Goal: Information Seeking & Learning: Learn about a topic

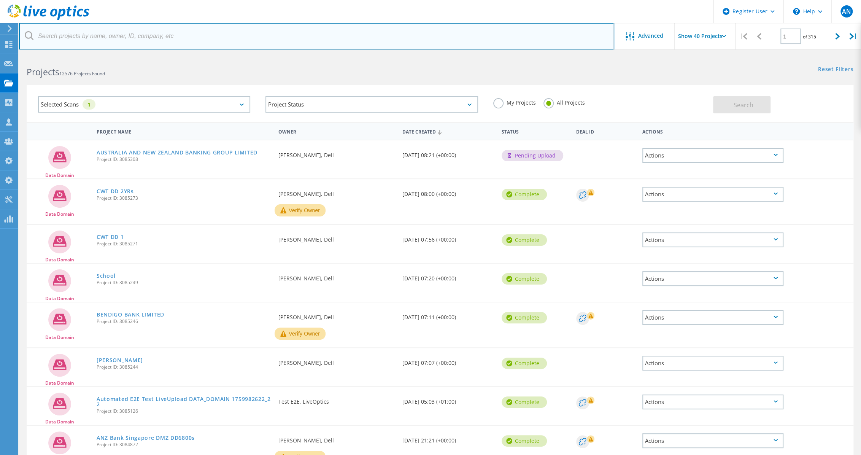
click at [186, 34] on input "text" at bounding box center [316, 36] width 595 height 27
type input "3083826"
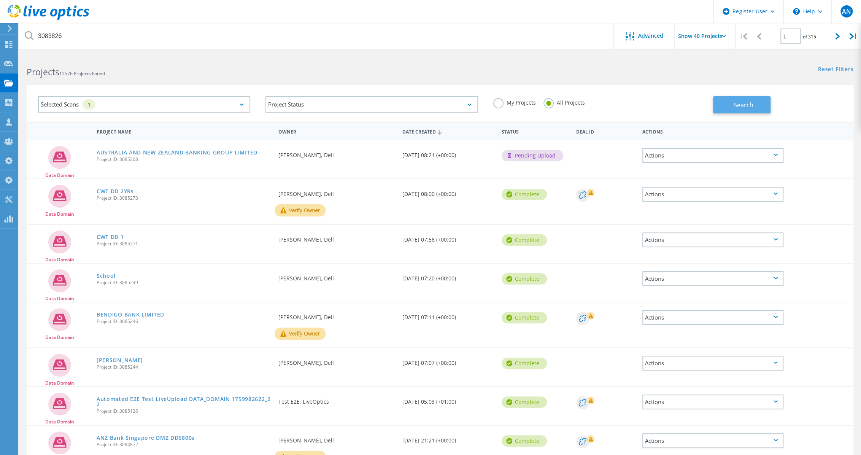
click at [755, 102] on button "Search" at bounding box center [741, 104] width 57 height 17
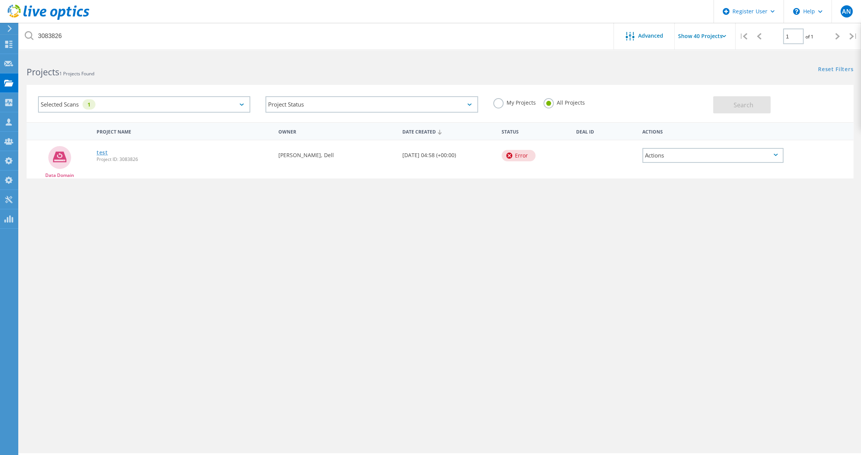
click at [99, 154] on link "test" at bounding box center [102, 152] width 11 height 5
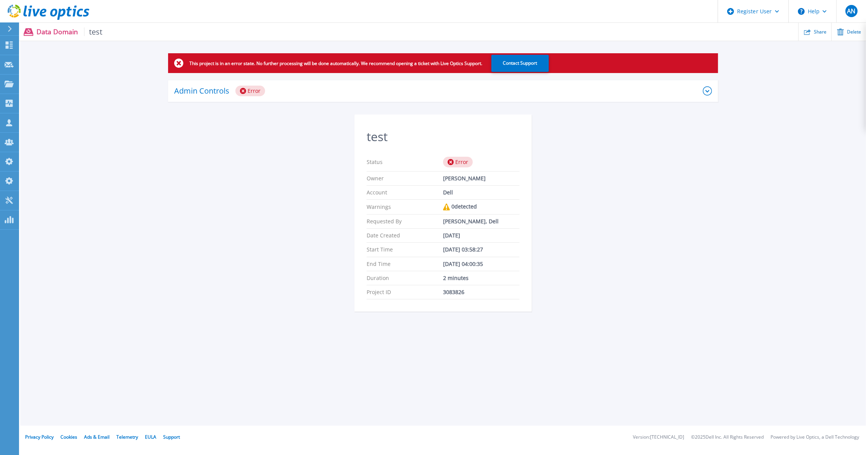
click at [316, 86] on div "Admin Controls Error" at bounding box center [438, 91] width 529 height 11
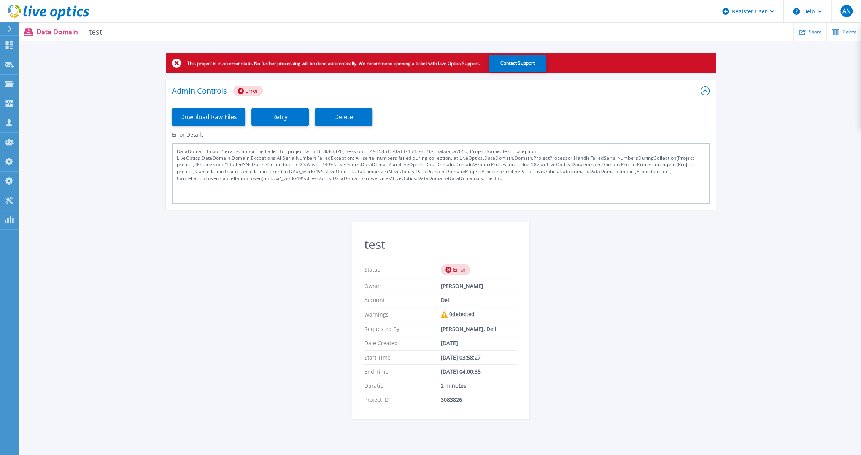
click at [71, 13] on icon at bounding box center [49, 13] width 82 height 16
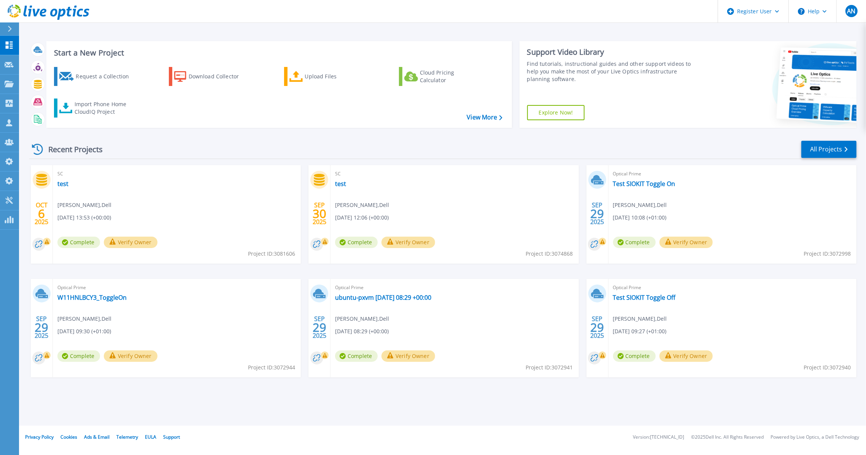
click at [817, 159] on div "Recent Projects All Projects" at bounding box center [442, 149] width 827 height 19
click at [817, 151] on link "All Projects" at bounding box center [828, 149] width 55 height 17
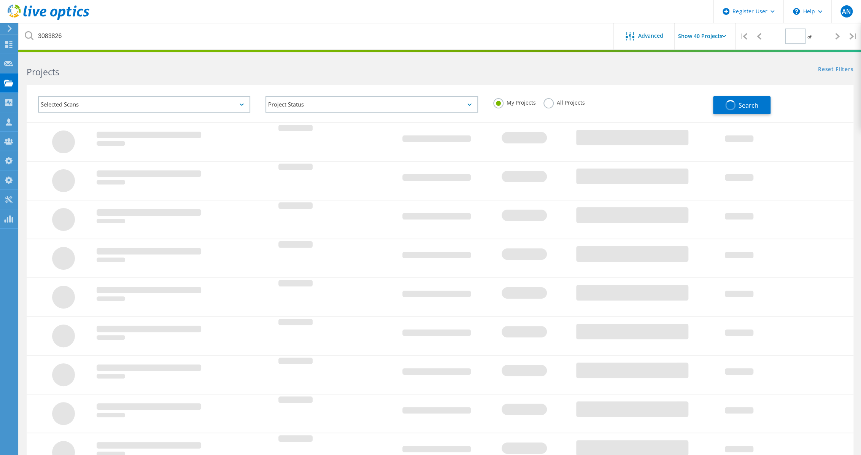
type input "1"
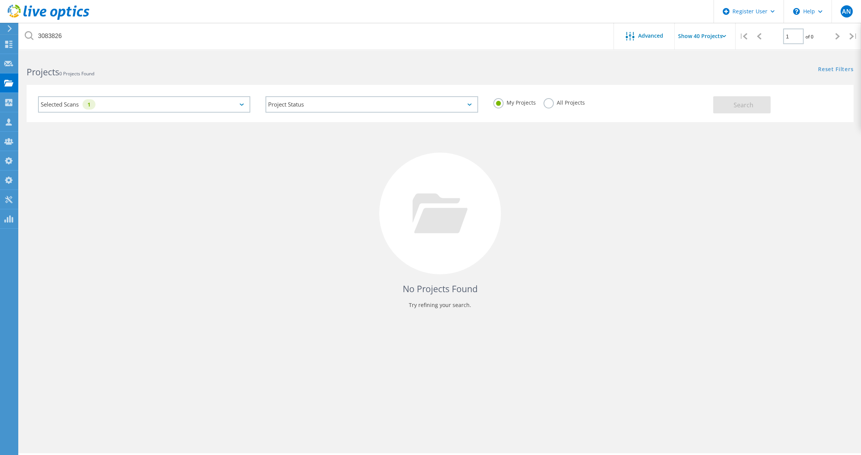
click at [321, 118] on div "Project Status In Progress Complete Published Anonymous Archived Error" at bounding box center [371, 105] width 227 height 32
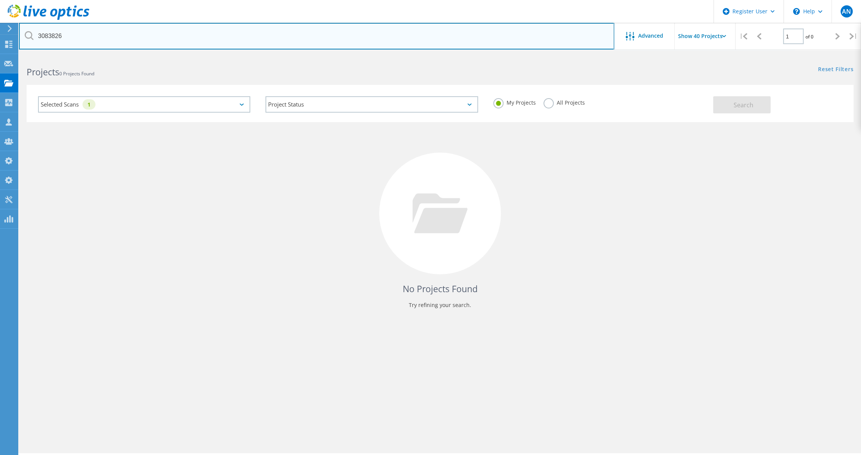
click at [134, 28] on input "3083826" at bounding box center [316, 36] width 595 height 27
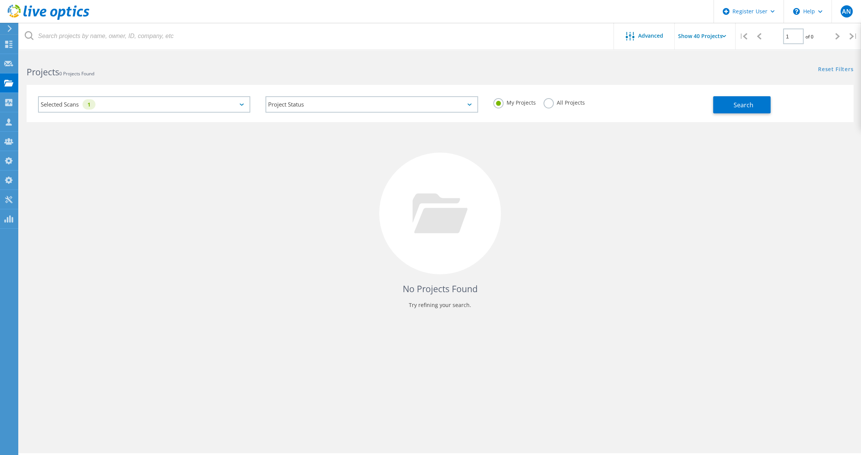
click at [338, 56] on div "Projects 0 Projects Found" at bounding box center [229, 65] width 421 height 20
click at [583, 105] on label "All Projects" at bounding box center [564, 101] width 41 height 7
click at [0, 0] on input "All Projects" at bounding box center [0, 0] width 0 height 0
click at [729, 103] on button "Search" at bounding box center [741, 104] width 57 height 17
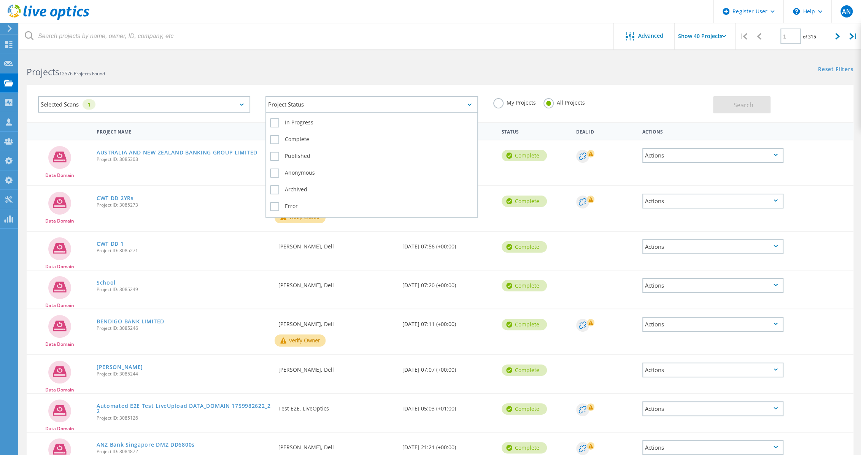
click at [362, 107] on div "Project Status" at bounding box center [371, 104] width 212 height 16
click at [274, 143] on label "Complete" at bounding box center [371, 139] width 203 height 9
click at [0, 0] on input "Complete" at bounding box center [0, 0] width 0 height 0
click at [273, 204] on label "Error" at bounding box center [371, 206] width 203 height 9
click at [0, 0] on input "Error" at bounding box center [0, 0] width 0 height 0
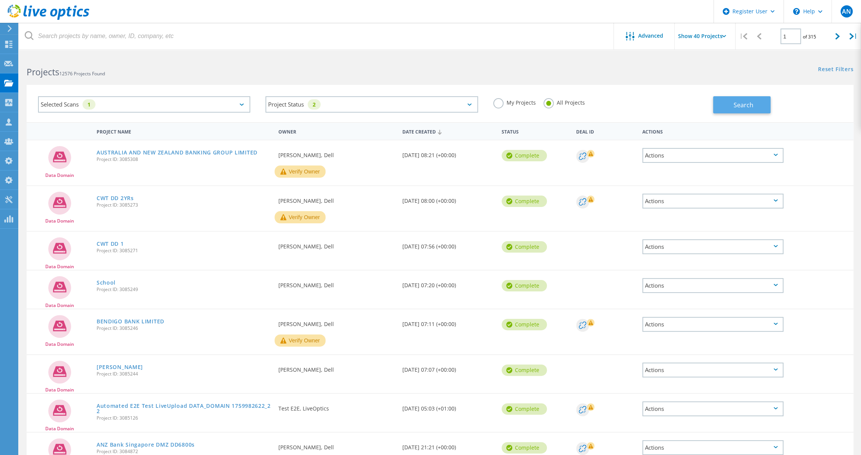
click at [722, 105] on button "Search" at bounding box center [741, 104] width 57 height 17
click at [66, 18] on icon at bounding box center [49, 13] width 82 height 16
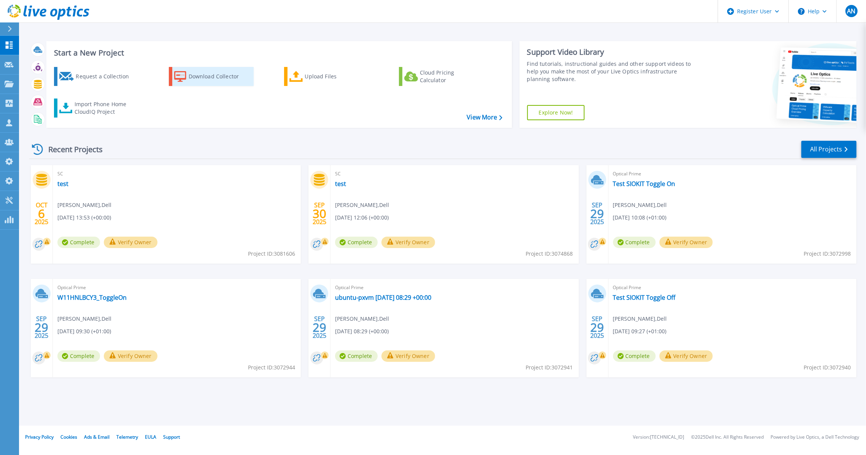
click at [182, 70] on link "Download Collector" at bounding box center [211, 76] width 85 height 19
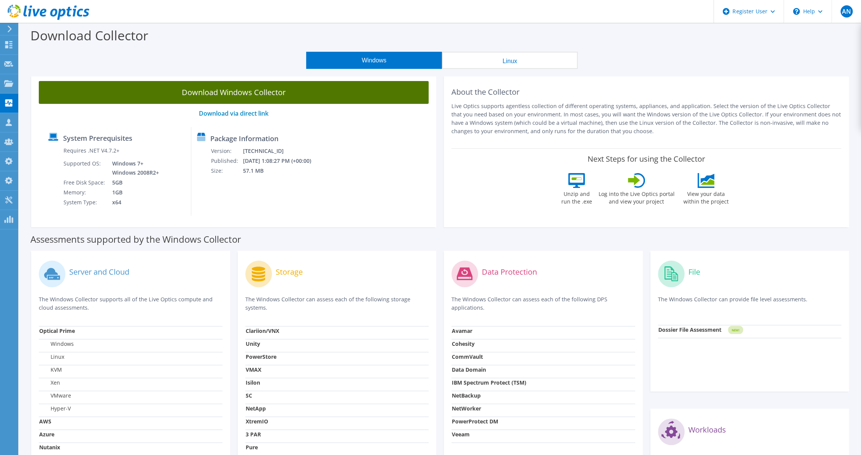
click at [349, 89] on link "Download Windows Collector" at bounding box center [234, 92] width 390 height 23
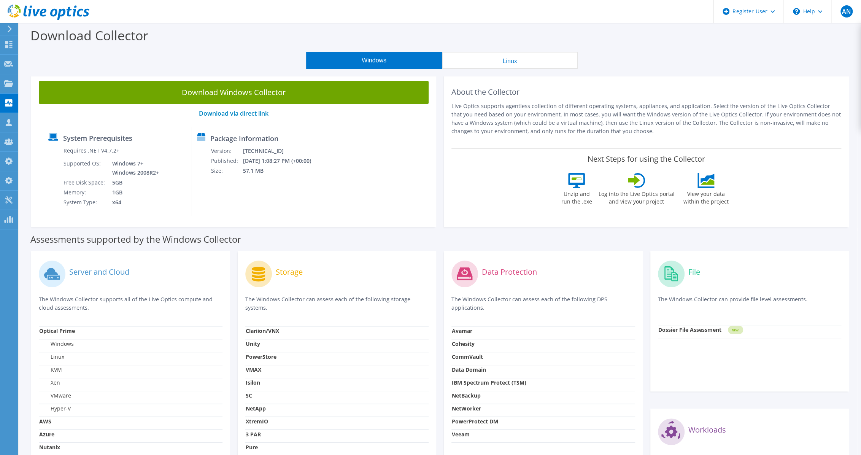
click at [438, 219] on div "Download Windows Collector Download via direct link System Prerequisites Requir…" at bounding box center [233, 150] width 413 height 154
click at [65, 8] on icon at bounding box center [49, 13] width 82 height 16
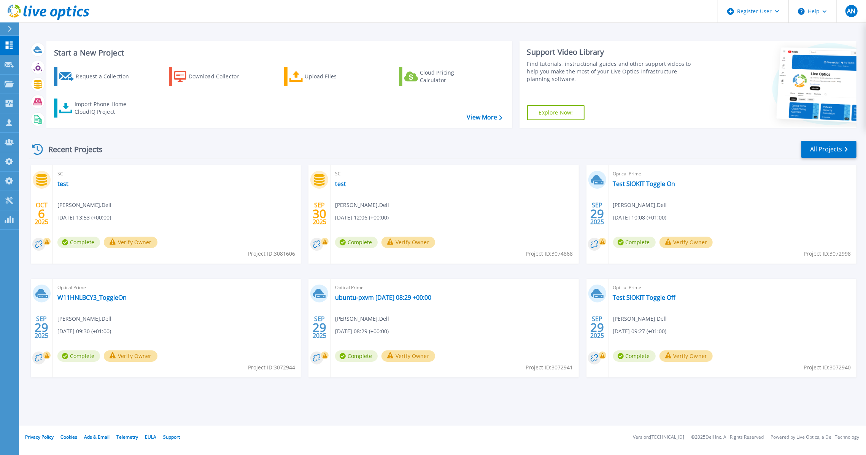
click at [155, 143] on div "Recent Projects All Projects" at bounding box center [442, 149] width 827 height 19
click at [854, 141] on link "All Projects" at bounding box center [828, 149] width 55 height 17
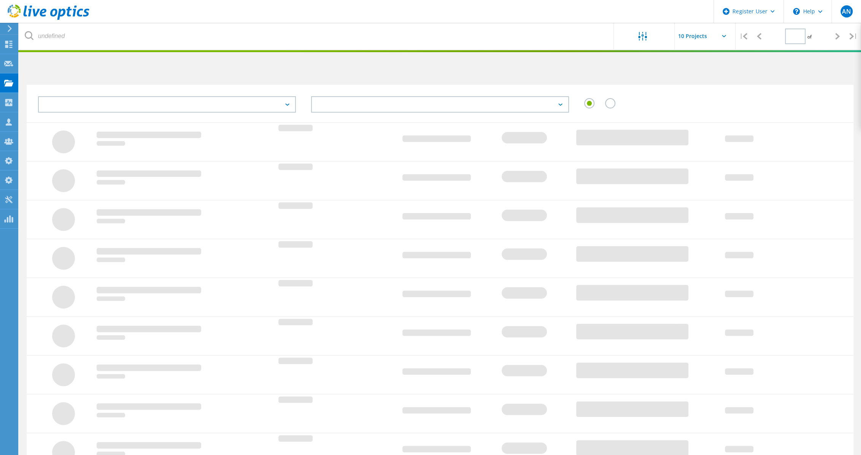
type input "1"
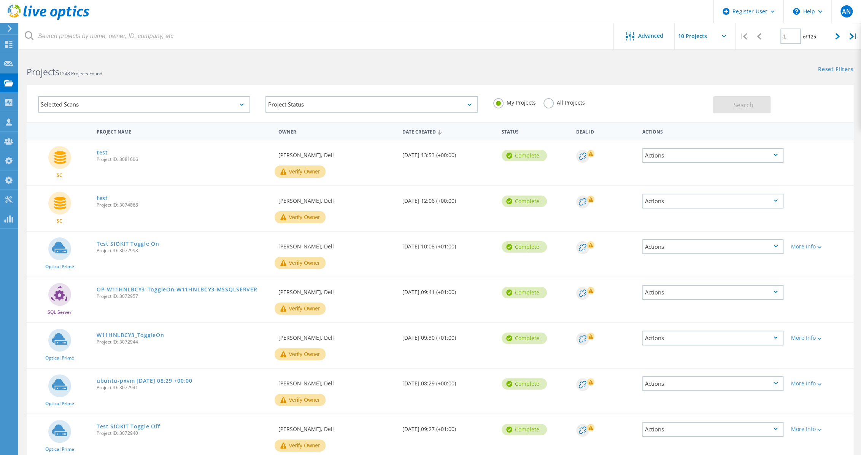
click at [544, 102] on label "All Projects" at bounding box center [564, 101] width 41 height 7
click at [0, 0] on input "All Projects" at bounding box center [0, 0] width 0 height 0
click at [711, 106] on div "My Projects All Projects" at bounding box center [599, 103] width 227 height 28
click at [722, 106] on button "Search" at bounding box center [741, 104] width 57 height 17
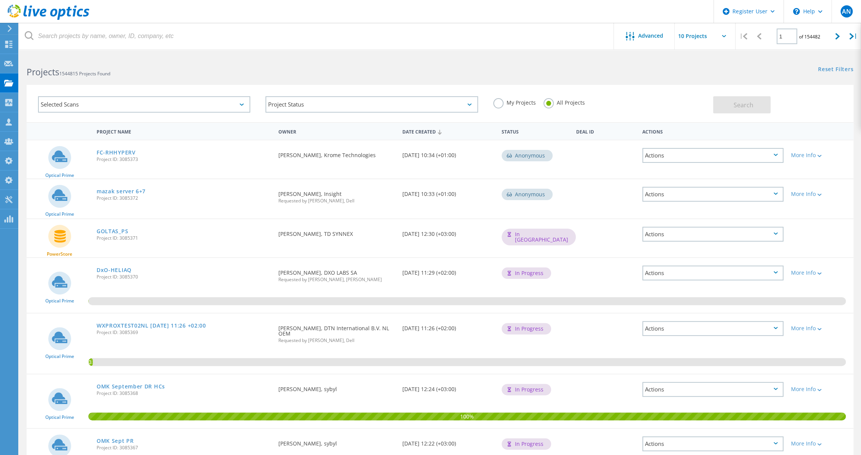
click at [74, 19] on icon at bounding box center [49, 13] width 82 height 16
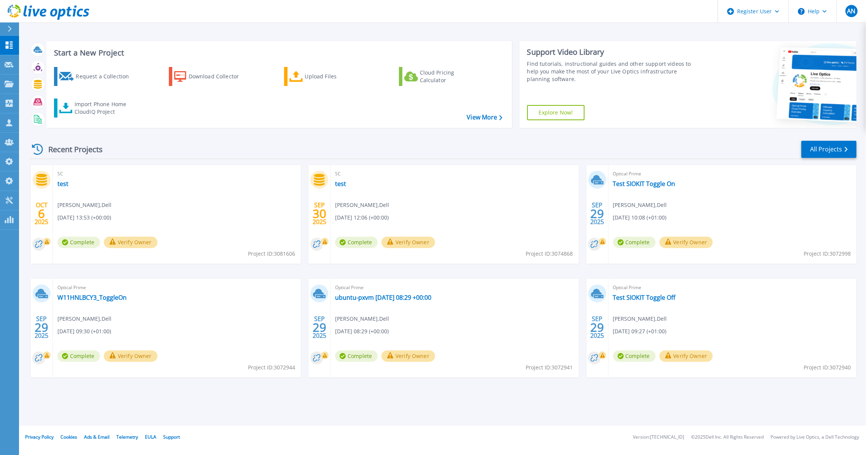
click at [220, 146] on div "Recent Projects All Projects" at bounding box center [442, 149] width 827 height 19
click at [58, 11] on icon at bounding box center [49, 13] width 82 height 16
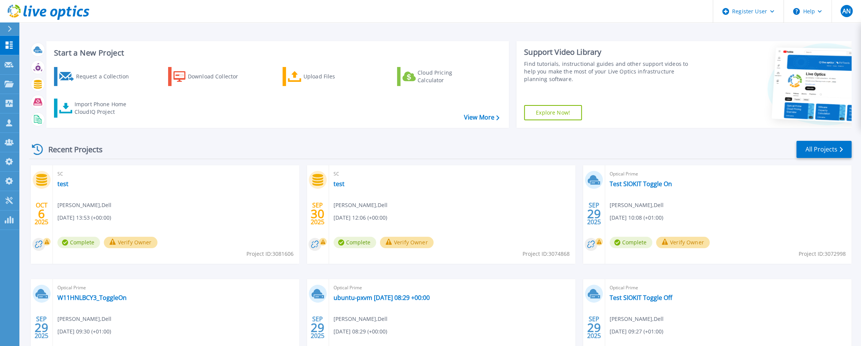
click at [192, 146] on div "Recent Projects All Projects" at bounding box center [440, 149] width 822 height 19
click at [827, 146] on link "All Projects" at bounding box center [823, 149] width 55 height 17
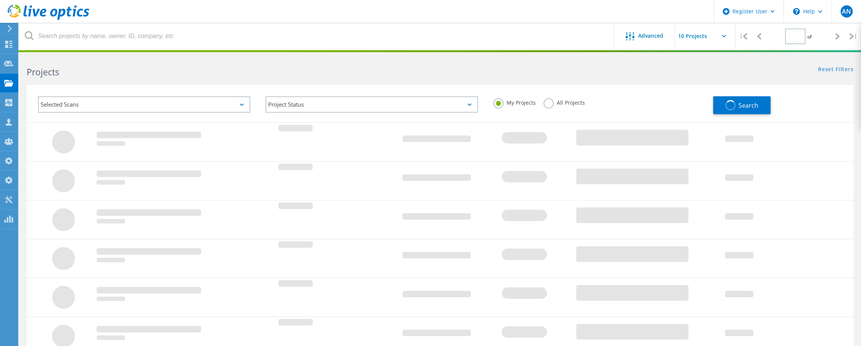
type input "1"
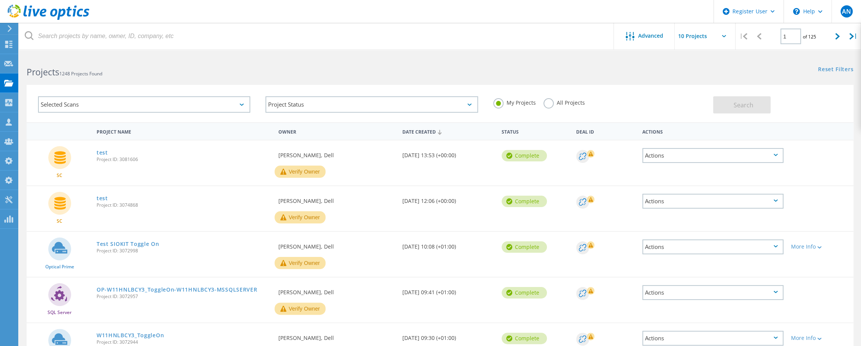
click at [577, 101] on label "All Projects" at bounding box center [564, 101] width 41 height 7
click at [0, 0] on input "All Projects" at bounding box center [0, 0] width 0 height 0
drag, startPoint x: 722, startPoint y: 101, endPoint x: 726, endPoint y: 102, distance: 3.9
click at [724, 102] on button "Search" at bounding box center [741, 104] width 57 height 17
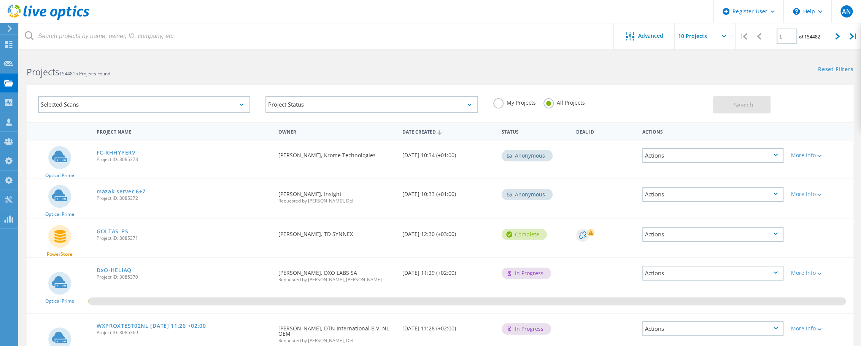
click at [160, 95] on div "Selected Scans" at bounding box center [143, 105] width 227 height 32
click at [106, 108] on div "Selected Scans" at bounding box center [144, 104] width 212 height 16
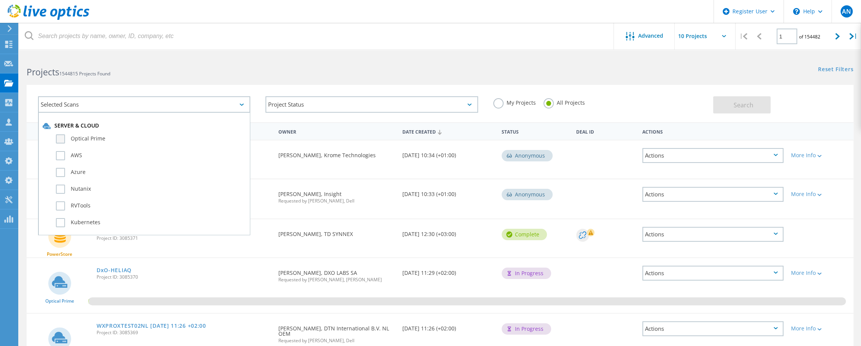
click at [72, 135] on label "Optical Prime" at bounding box center [151, 138] width 190 height 9
click at [0, 0] on input "Optical Prime" at bounding box center [0, 0] width 0 height 0
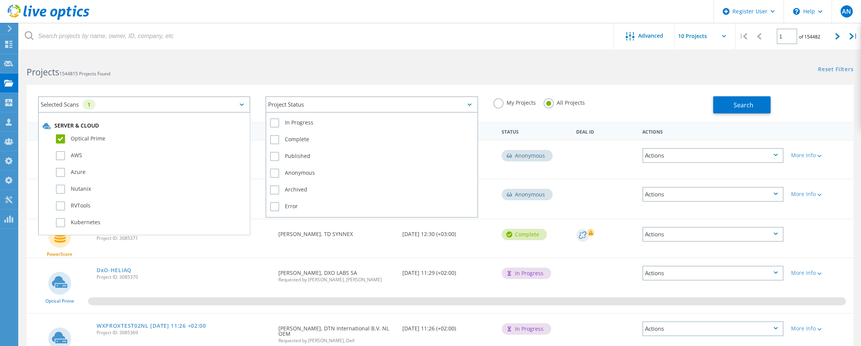
click at [331, 97] on div "Project Status" at bounding box center [371, 104] width 212 height 16
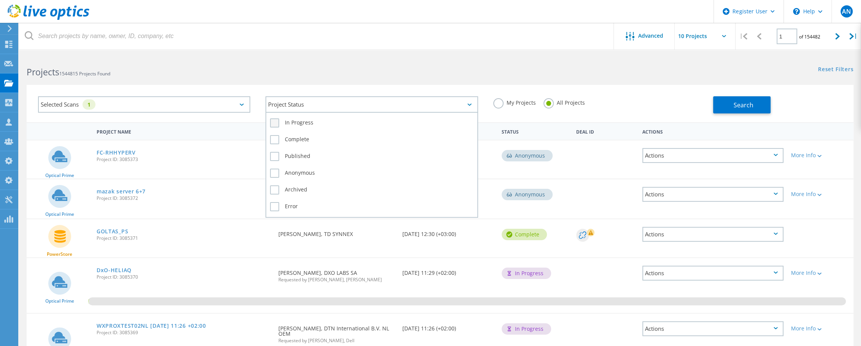
click at [294, 118] on label "In Progress" at bounding box center [371, 122] width 203 height 9
click at [0, 0] on input "In Progress" at bounding box center [0, 0] width 0 height 0
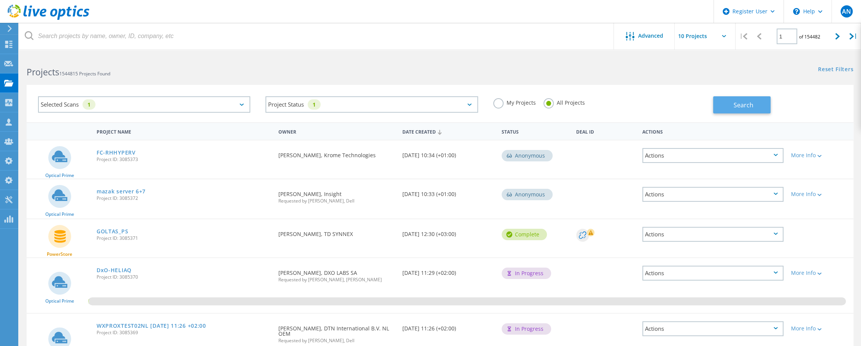
click at [749, 107] on span "Search" at bounding box center [743, 105] width 20 height 8
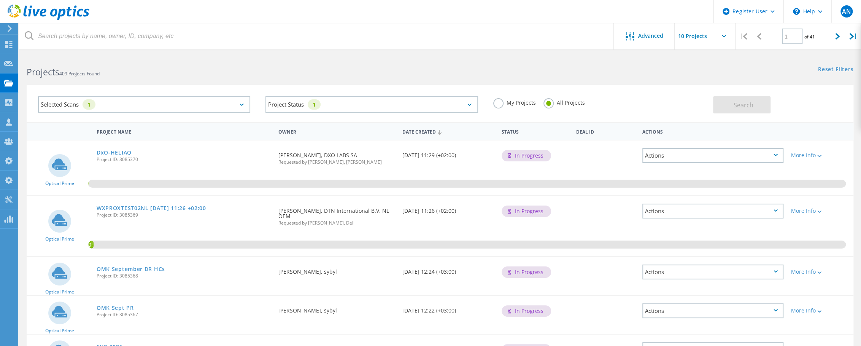
click at [60, 19] on icon at bounding box center [49, 13] width 82 height 16
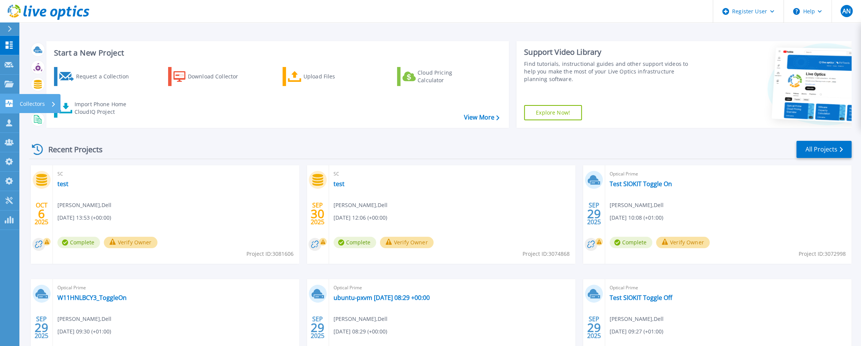
click at [11, 105] on icon at bounding box center [9, 103] width 7 height 7
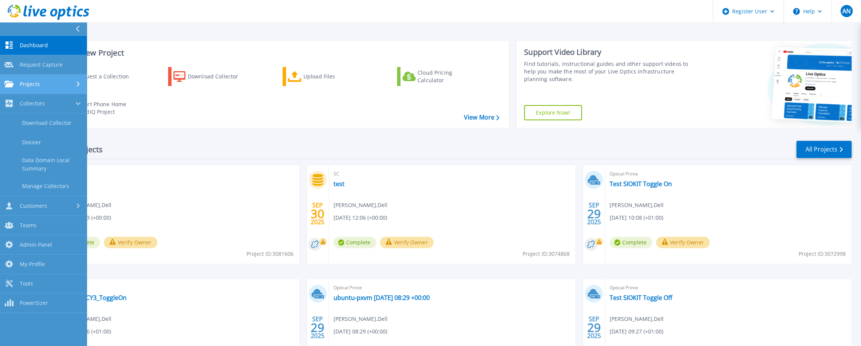
click at [21, 88] on link "Projects Projects" at bounding box center [43, 84] width 87 height 19
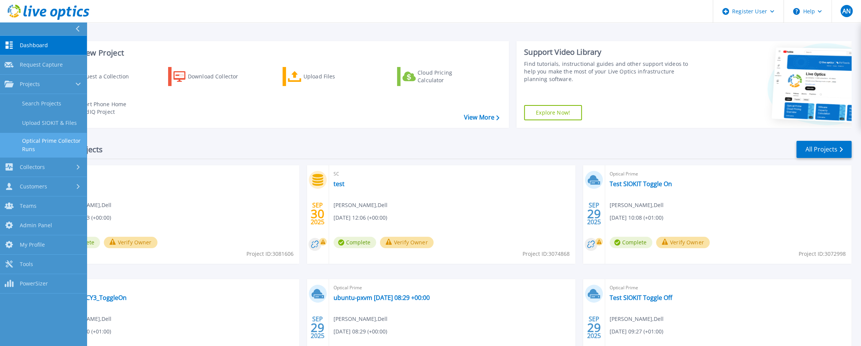
click at [32, 145] on link "Optical Prime Collector Runs" at bounding box center [43, 145] width 87 height 24
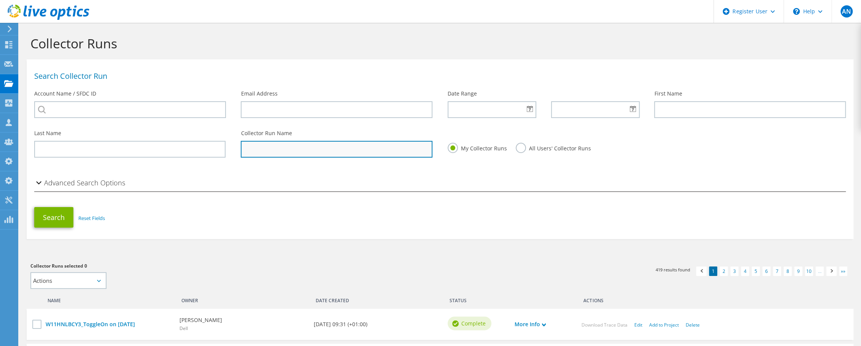
click at [330, 154] on input "text" at bounding box center [336, 149] width 191 height 17
type input "[TECHNICAL_ID]"
click at [34, 207] on button "Search" at bounding box center [53, 217] width 39 height 21
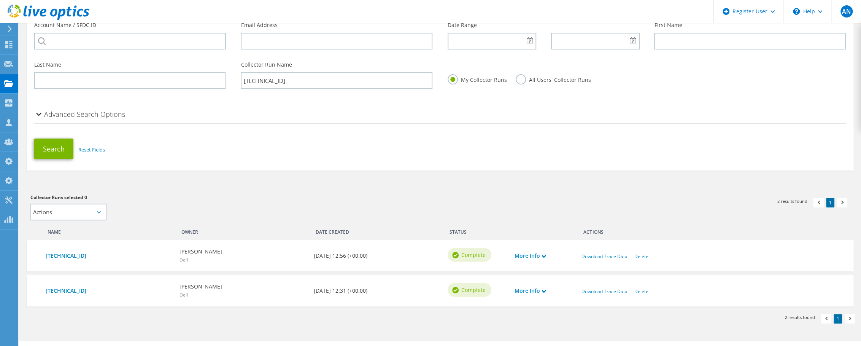
scroll to position [85, 0]
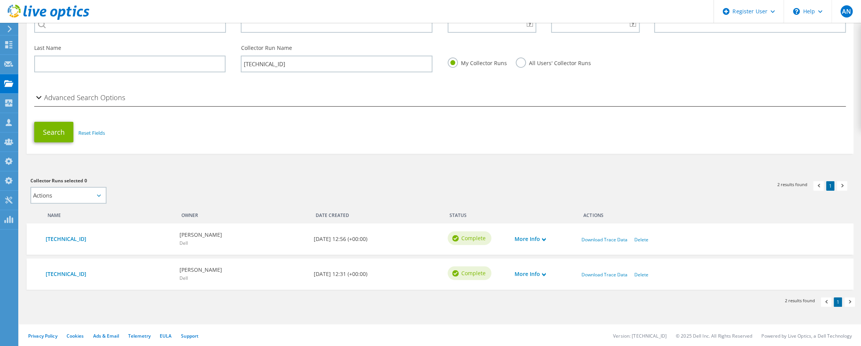
click at [517, 66] on label "All Users' Collector Runs" at bounding box center [553, 62] width 75 height 10
click at [0, 0] on input "All Users' Collector Runs" at bounding box center [0, 0] width 0 height 0
click at [74, 132] on div "Search Reset Fields" at bounding box center [440, 132] width 827 height 28
click at [71, 130] on button "Search" at bounding box center [53, 132] width 39 height 21
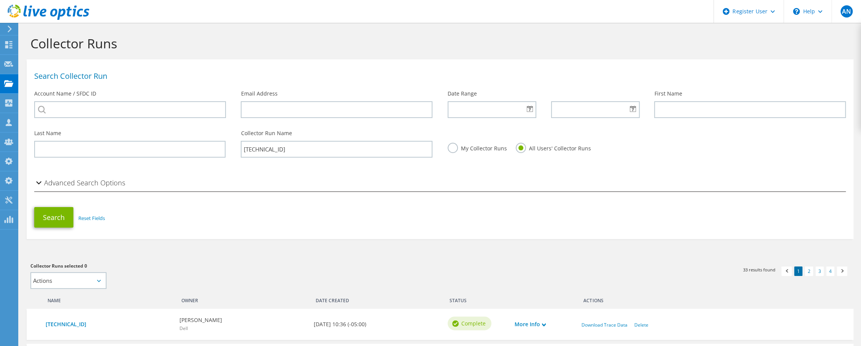
click at [99, 175] on h2 "Advanced Search Options" at bounding box center [79, 182] width 91 height 15
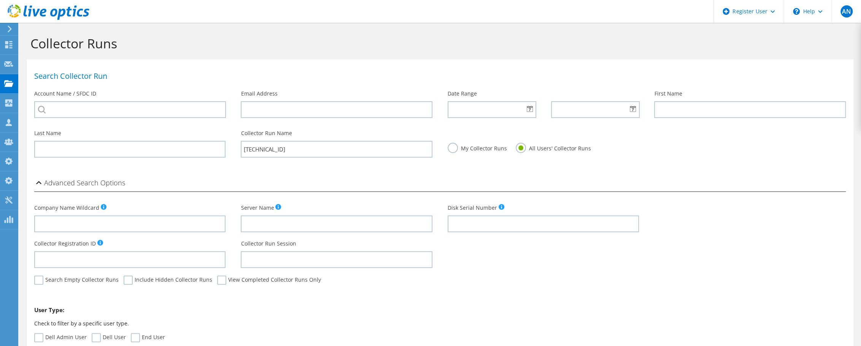
click at [93, 181] on h2 "Advanced Search Options" at bounding box center [79, 182] width 91 height 15
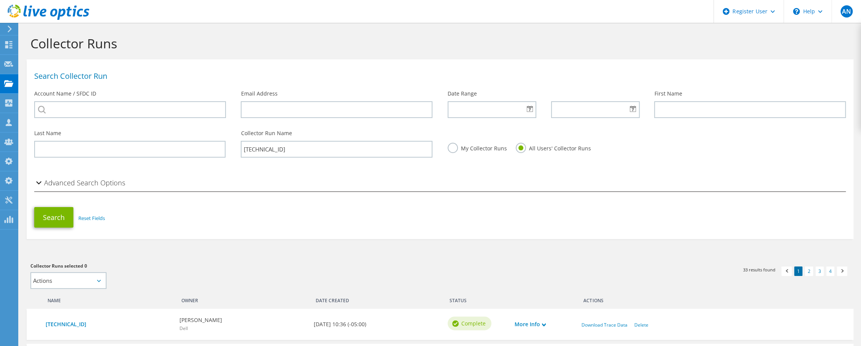
click at [48, 14] on icon at bounding box center [49, 13] width 82 height 16
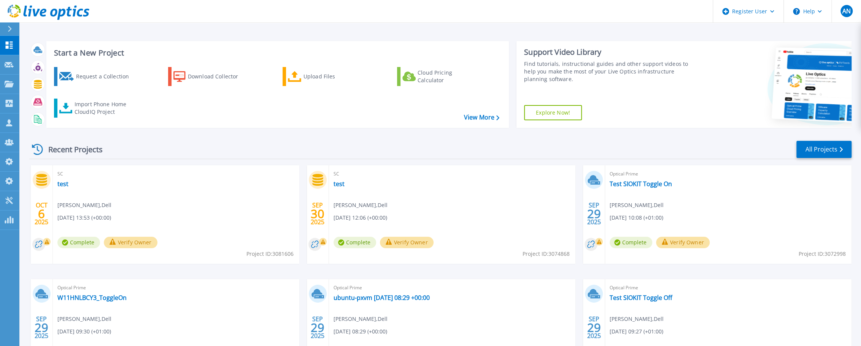
click at [266, 151] on div "Recent Projects All Projects" at bounding box center [440, 149] width 822 height 19
click at [823, 149] on link "All Projects" at bounding box center [823, 149] width 55 height 17
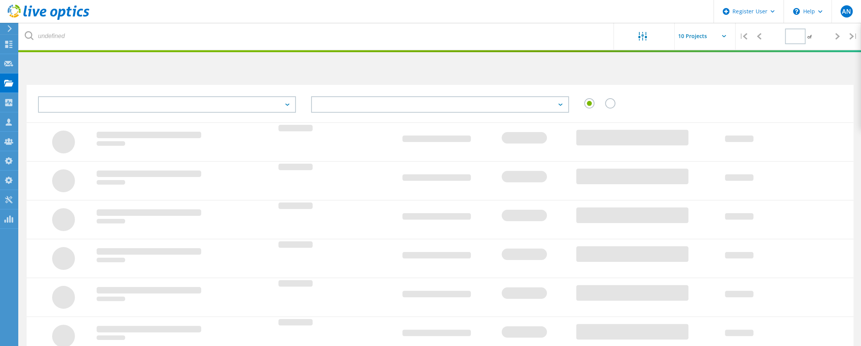
type input "1"
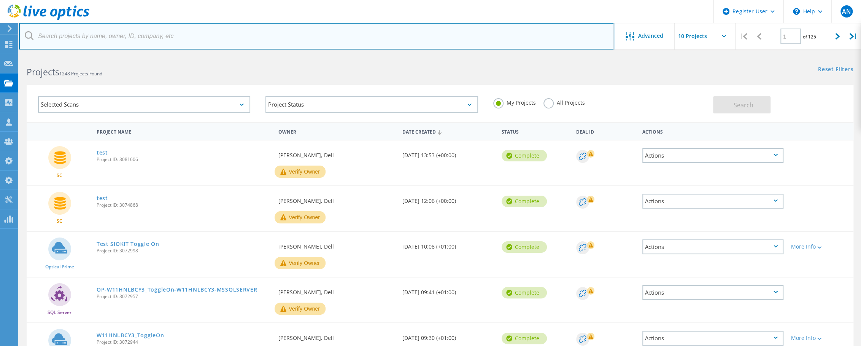
click at [124, 43] on input "text" at bounding box center [316, 36] width 595 height 27
type input "w11hnlbcy3"
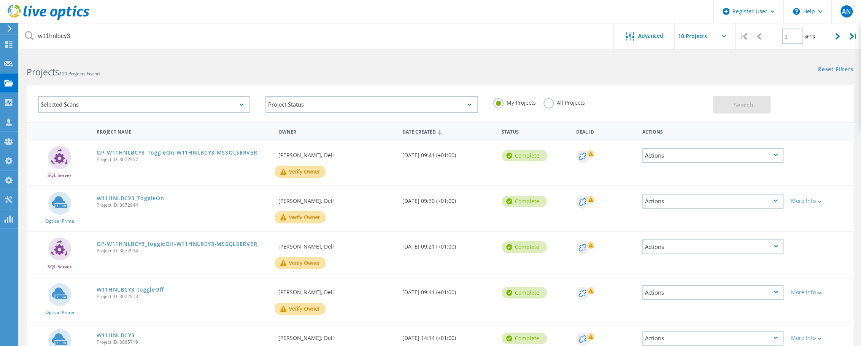
click at [547, 108] on div "All Projects" at bounding box center [564, 103] width 41 height 11
click at [594, 102] on div "My Projects All Projects" at bounding box center [599, 103] width 227 height 28
click at [580, 103] on label "All Projects" at bounding box center [564, 101] width 41 height 7
click at [0, 0] on input "All Projects" at bounding box center [0, 0] width 0 height 0
click at [740, 107] on span "Search" at bounding box center [743, 105] width 20 height 8
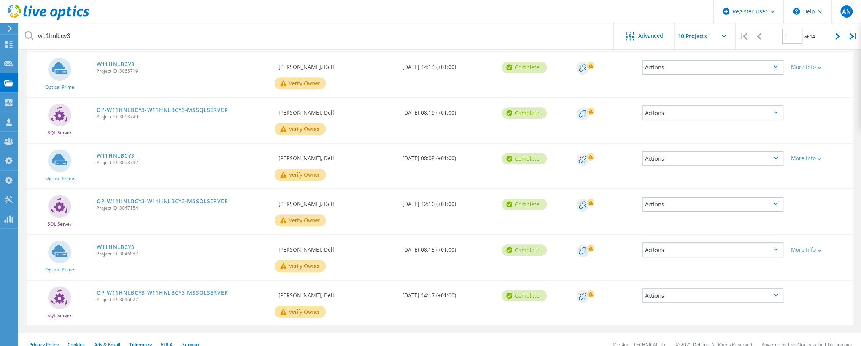
scroll to position [280, 0]
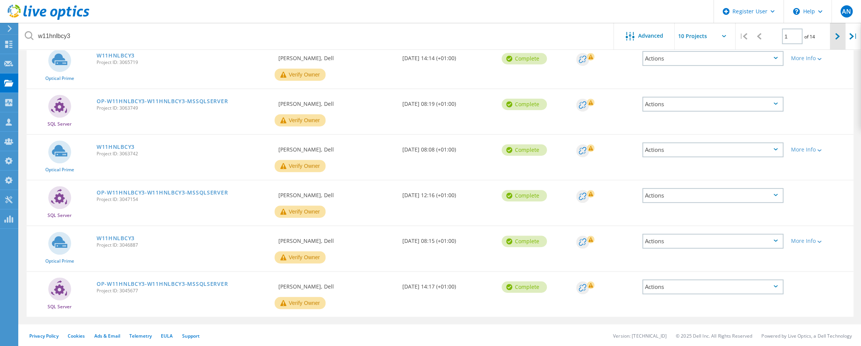
click at [841, 38] on div at bounding box center [838, 36] width 16 height 27
type input "2"
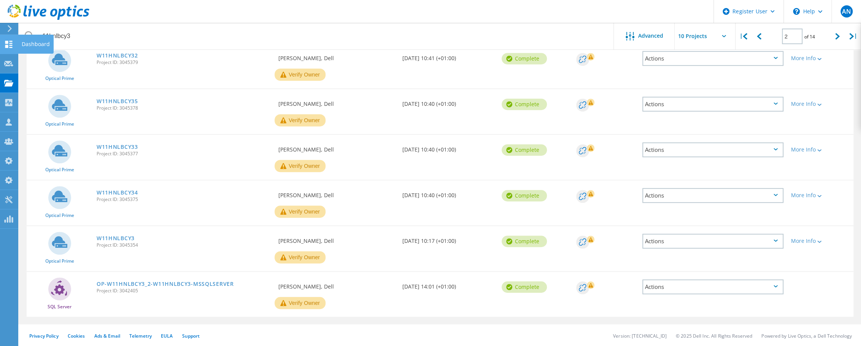
click at [8, 46] on icon at bounding box center [8, 44] width 9 height 7
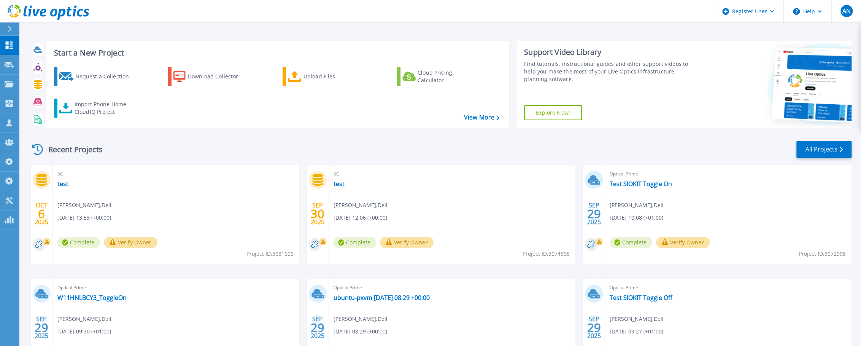
click at [108, 151] on div "Recent Projects" at bounding box center [71, 149] width 84 height 19
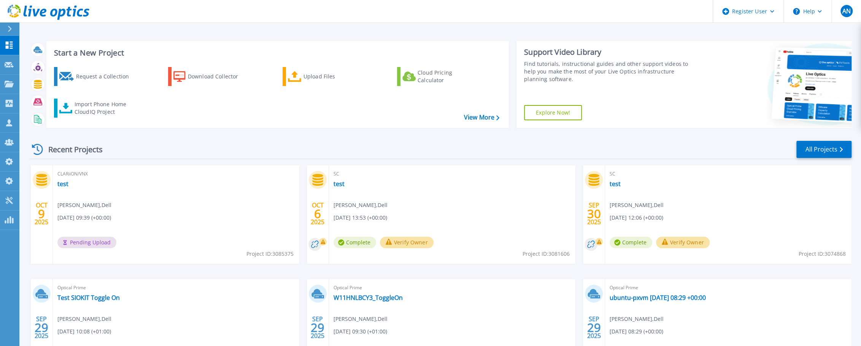
click at [108, 152] on div "Recent Projects" at bounding box center [71, 149] width 84 height 19
click at [141, 145] on div "Recent Projects All Projects" at bounding box center [440, 149] width 822 height 19
click at [815, 152] on link "All Projects" at bounding box center [823, 149] width 55 height 17
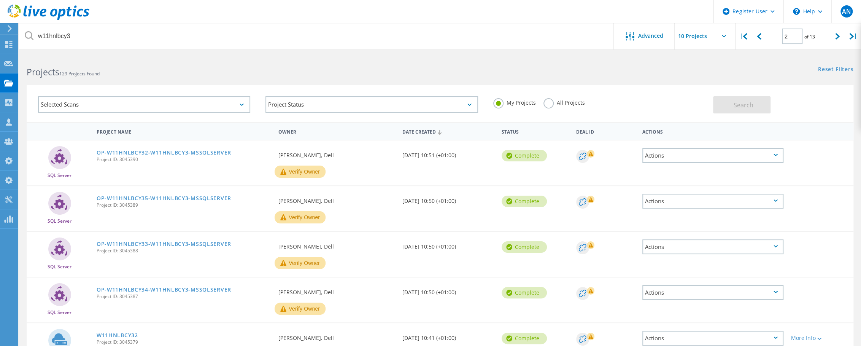
click at [553, 103] on label "All Projects" at bounding box center [564, 101] width 41 height 7
click at [0, 0] on input "All Projects" at bounding box center [0, 0] width 0 height 0
click at [744, 99] on button "Search" at bounding box center [741, 104] width 57 height 17
click at [737, 33] on div "|" at bounding box center [744, 36] width 16 height 27
type input "1"
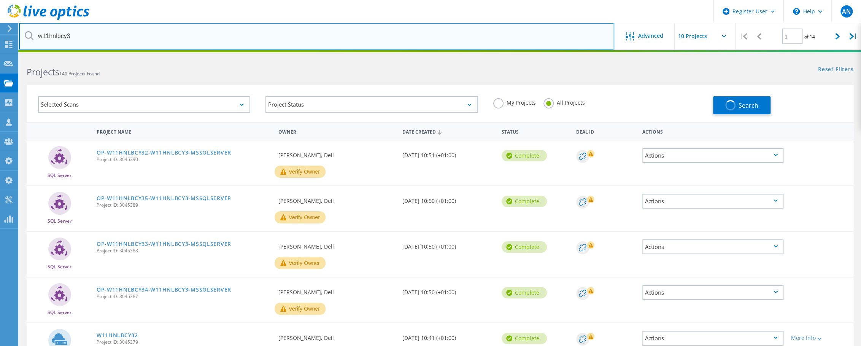
click at [72, 39] on input "w11hnlbcy3" at bounding box center [316, 36] width 595 height 27
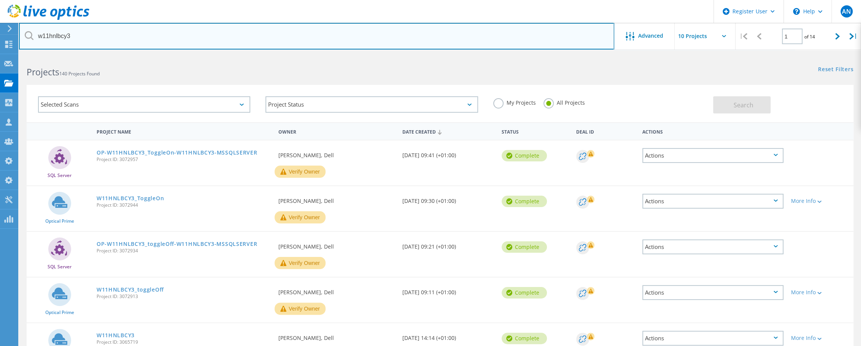
click at [72, 39] on input "w11hnlbcy3" at bounding box center [316, 36] width 595 height 27
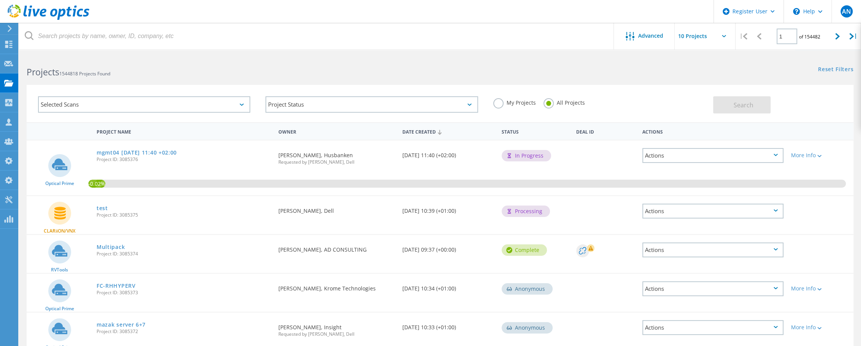
click at [263, 83] on div "Selected Scans Project Status In Progress Complete Published Anonymous Archived…" at bounding box center [440, 98] width 842 height 47
click at [153, 76] on h2 "Projects 1544818 Projects Found" at bounding box center [230, 72] width 406 height 13
click at [33, 12] on use at bounding box center [49, 12] width 82 height 15
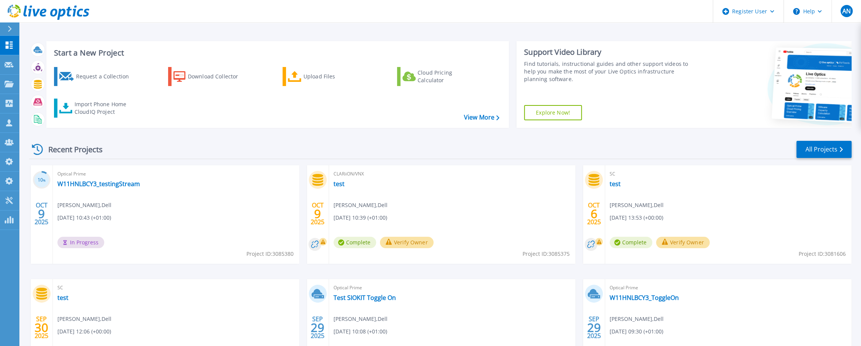
click at [256, 142] on div "Recent Projects All Projects" at bounding box center [440, 149] width 822 height 19
click at [262, 146] on div "Recent Projects All Projects" at bounding box center [440, 149] width 822 height 19
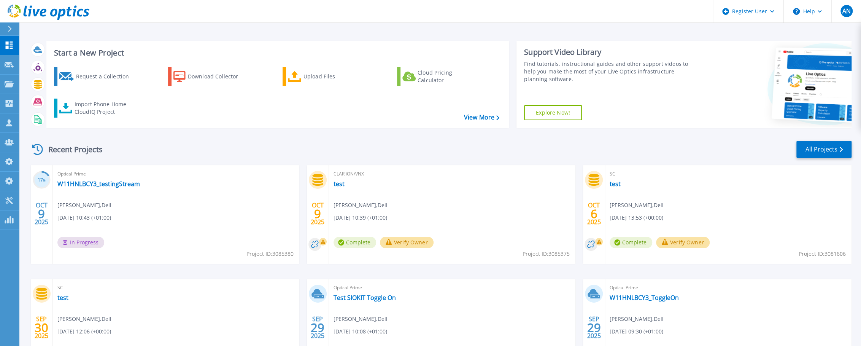
click at [178, 138] on div "Recent Projects All Projects 17 % OCT 9 2025 Optical Prime W11HNLBCY3_testingSt…" at bounding box center [440, 266] width 822 height 265
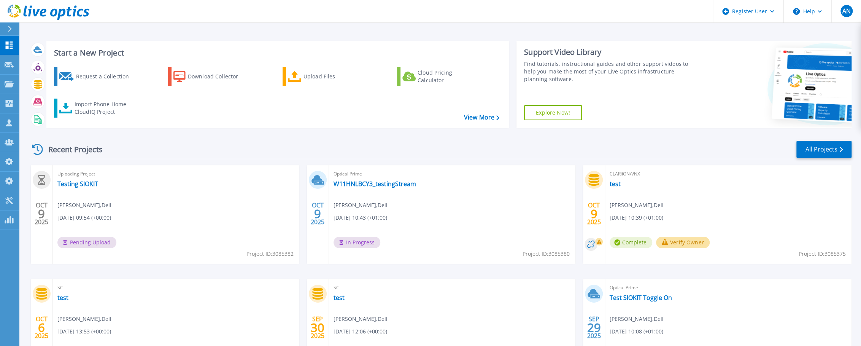
click at [253, 152] on div "Recent Projects All Projects" at bounding box center [440, 149] width 822 height 19
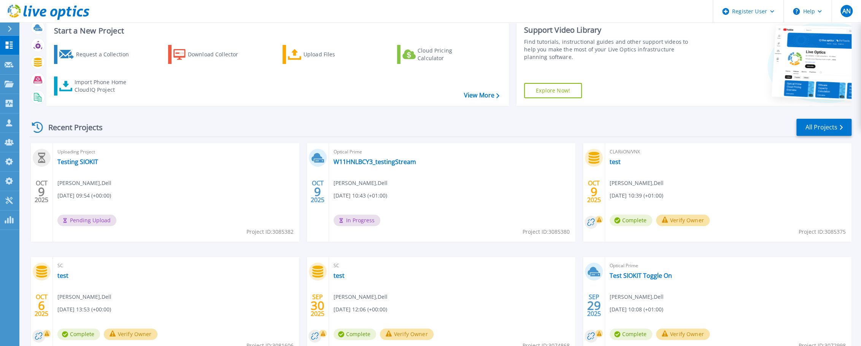
scroll to position [34, 0]
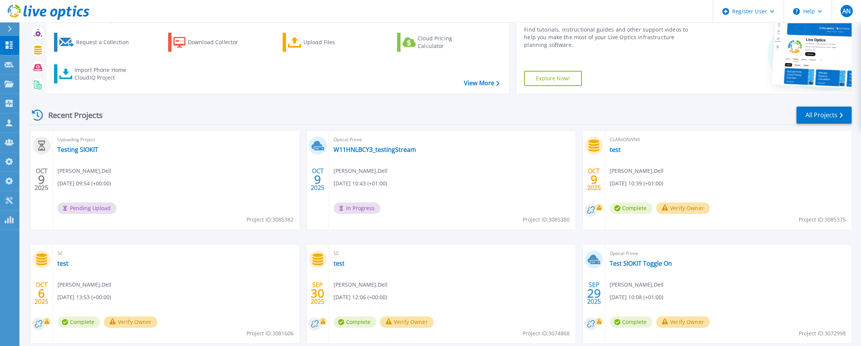
click at [131, 129] on div "Recent Projects All Projects [DATE] Uploading Project Testing SIOKIT [PERSON_NA…" at bounding box center [440, 232] width 822 height 265
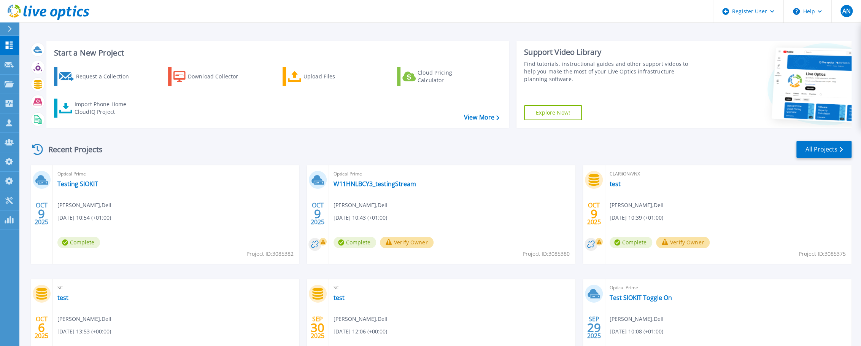
click at [125, 145] on div "Recent Projects All Projects" at bounding box center [440, 149] width 822 height 19
click at [79, 188] on link "Testing SIOKIT" at bounding box center [77, 184] width 41 height 8
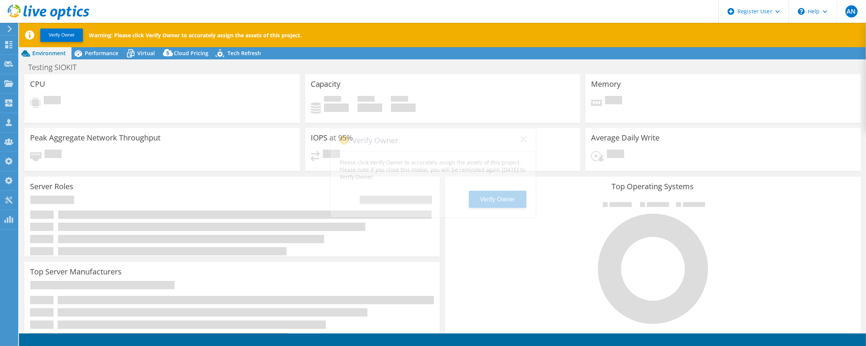
select select "USD"
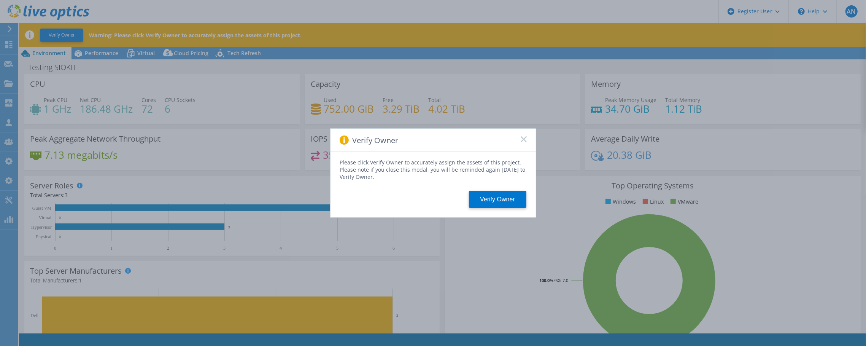
click at [520, 138] on div "Verify Owner" at bounding box center [433, 140] width 205 height 23
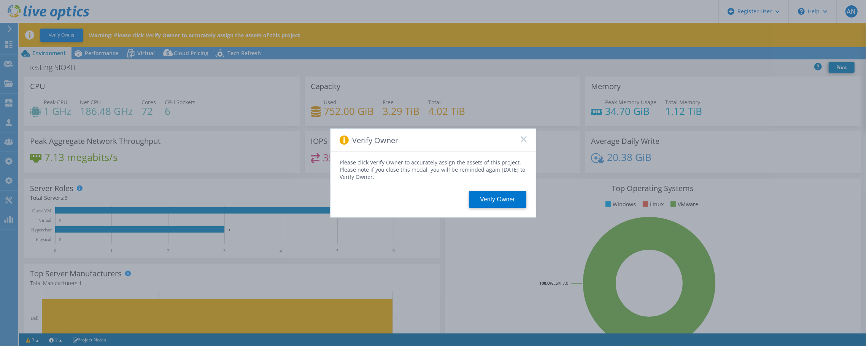
click at [522, 138] on rect at bounding box center [523, 139] width 6 height 6
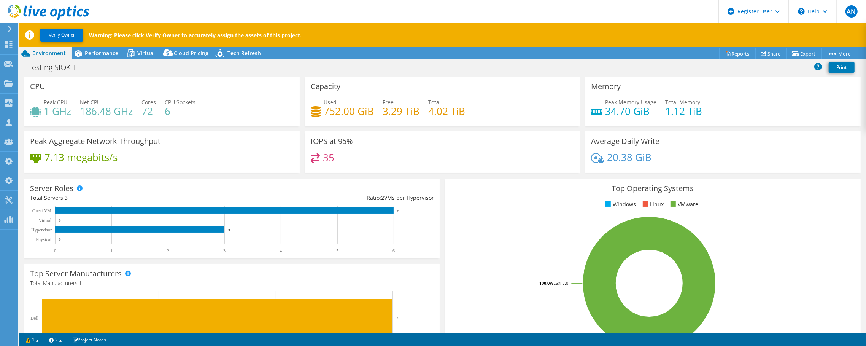
click at [137, 46] on div "Verify Owner Warning: Please click Verify Owner to accurately assign the assets…" at bounding box center [448, 35] width 859 height 24
click at [140, 53] on span "Virtual" at bounding box center [145, 52] width 17 height 7
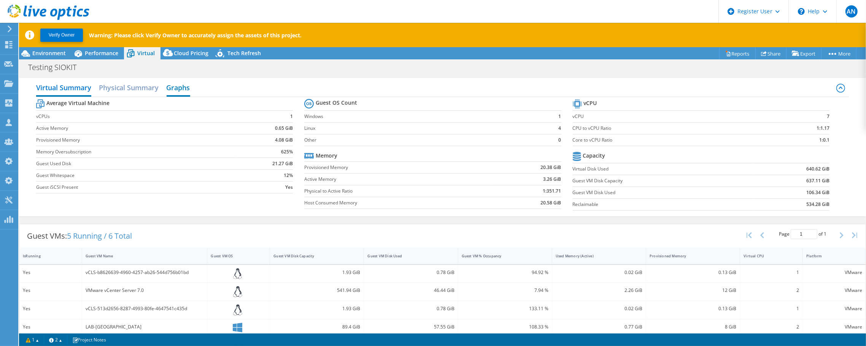
click at [183, 83] on h2 "Graphs" at bounding box center [179, 88] width 24 height 17
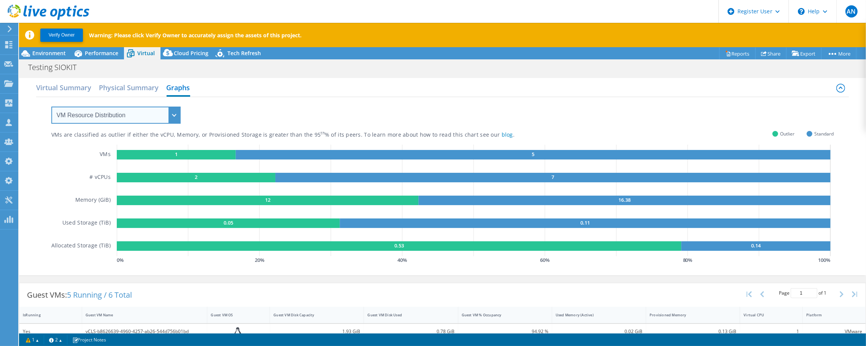
click at [172, 119] on select "VM Resource Distribution Provisioning Contrast Over Provisioning" at bounding box center [115, 114] width 129 height 17
select select "Over Provisioning"
click at [51, 106] on select "VM Resource Distribution Provisioning Contrast Over Provisioning" at bounding box center [115, 114] width 129 height 17
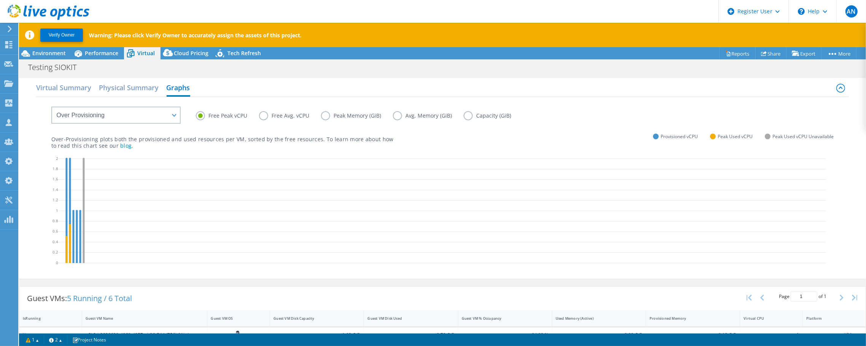
click at [266, 116] on label "Free Avg. vCPU" at bounding box center [290, 115] width 62 height 9
click at [0, 0] on input "Free Avg. vCPU" at bounding box center [0, 0] width 0 height 0
click at [333, 113] on label "Peak Memory (GiB)" at bounding box center [357, 115] width 72 height 9
click at [0, 0] on input "Peak Memory (GiB)" at bounding box center [0, 0] width 0 height 0
click at [411, 118] on label "Avg. Memory (GiB)" at bounding box center [428, 115] width 71 height 9
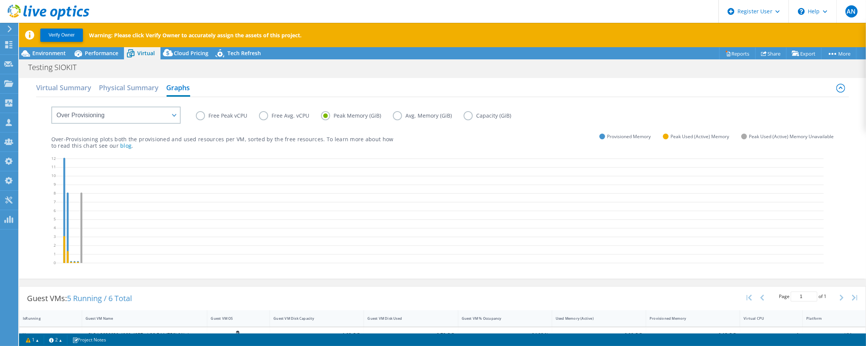
click at [0, 0] on input "Avg. Memory (GiB)" at bounding box center [0, 0] width 0 height 0
click at [460, 114] on label "Avg. Memory (GiB)" at bounding box center [428, 115] width 71 height 9
click at [0, 0] on input "Avg. Memory (GiB)" at bounding box center [0, 0] width 0 height 0
click at [469, 116] on label "Capacity (GiB)" at bounding box center [493, 115] width 59 height 9
click at [0, 0] on input "Capacity (GiB)" at bounding box center [0, 0] width 0 height 0
